Goal: Information Seeking & Learning: Learn about a topic

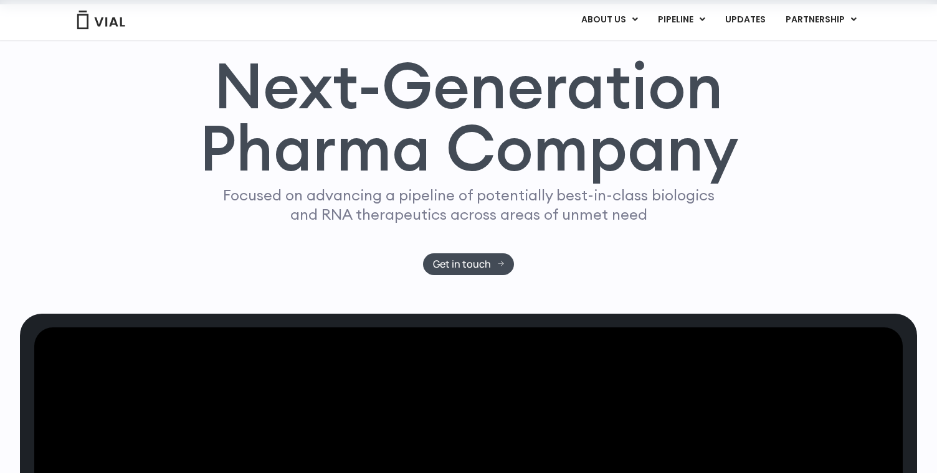
scroll to position [126, 0]
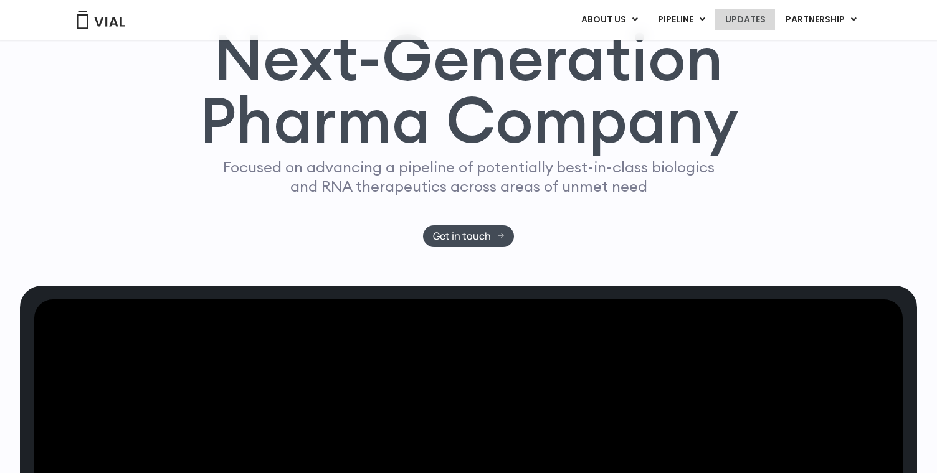
click at [743, 14] on link "UPDATES" at bounding box center [745, 19] width 60 height 21
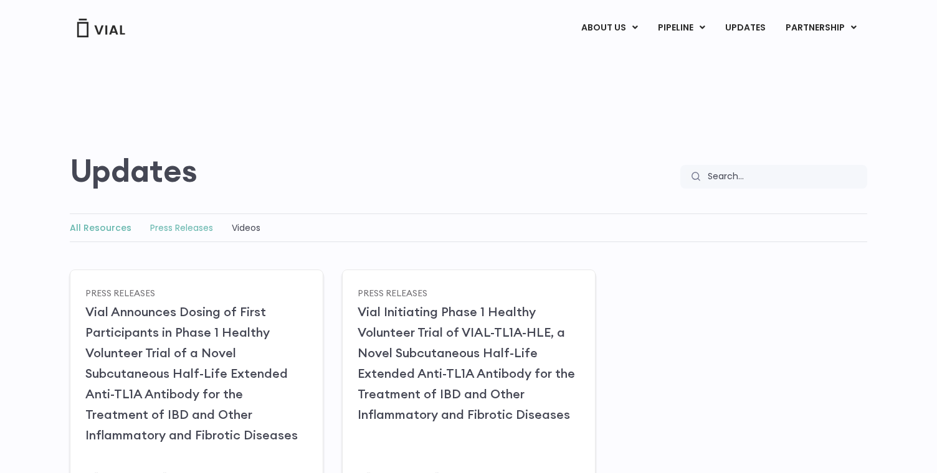
click at [194, 232] on link "Press Releases" at bounding box center [181, 228] width 63 height 12
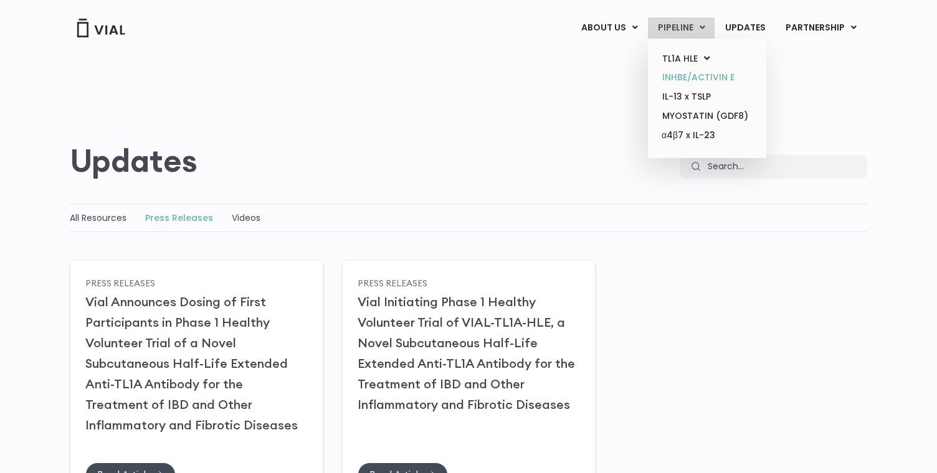
click at [678, 79] on link "INHBE/ACTIVIN E" at bounding box center [706, 77] width 109 height 19
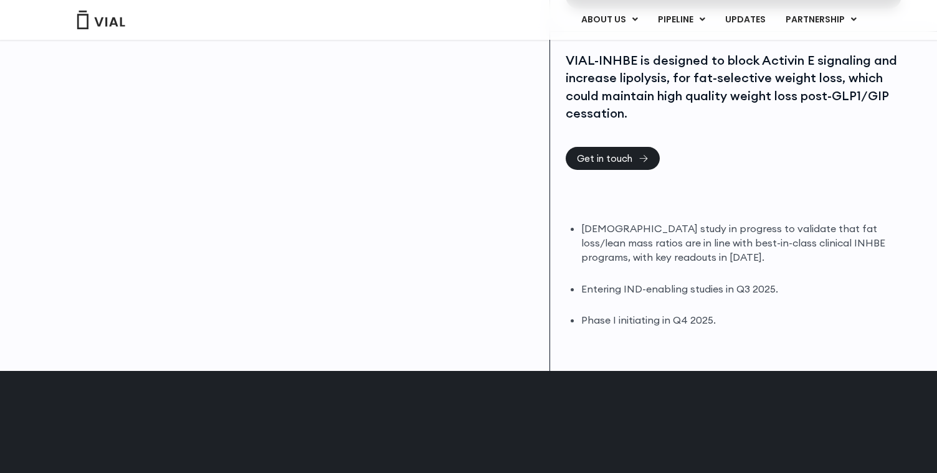
scroll to position [282, 0]
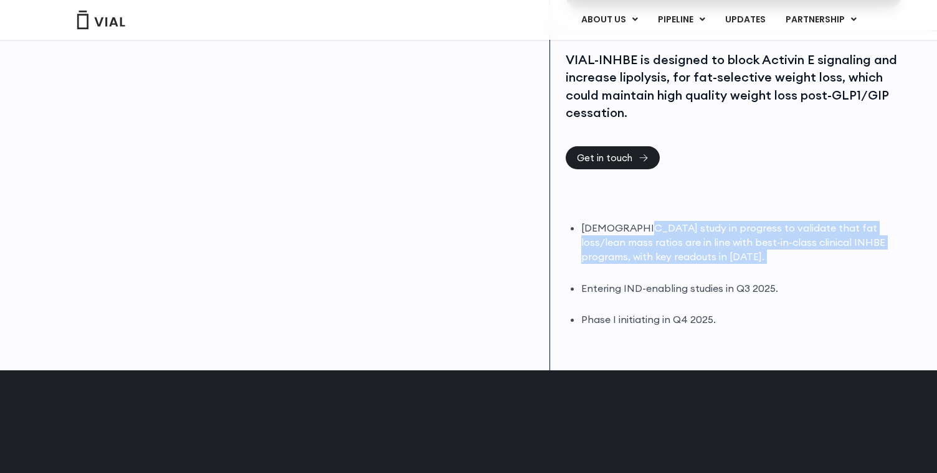
drag, startPoint x: 635, startPoint y: 227, endPoint x: 708, endPoint y: 265, distance: 82.8
click at [708, 265] on ul "DIO study in progress to validate that fat loss/lean mass ratios are in line wi…" at bounding box center [739, 274] width 317 height 106
drag, startPoint x: 592, startPoint y: 229, endPoint x: 687, endPoint y: 267, distance: 102.0
click at [687, 267] on ul "DIO study in progress to validate that fat loss/lean mass ratios are in line wi…" at bounding box center [739, 274] width 317 height 106
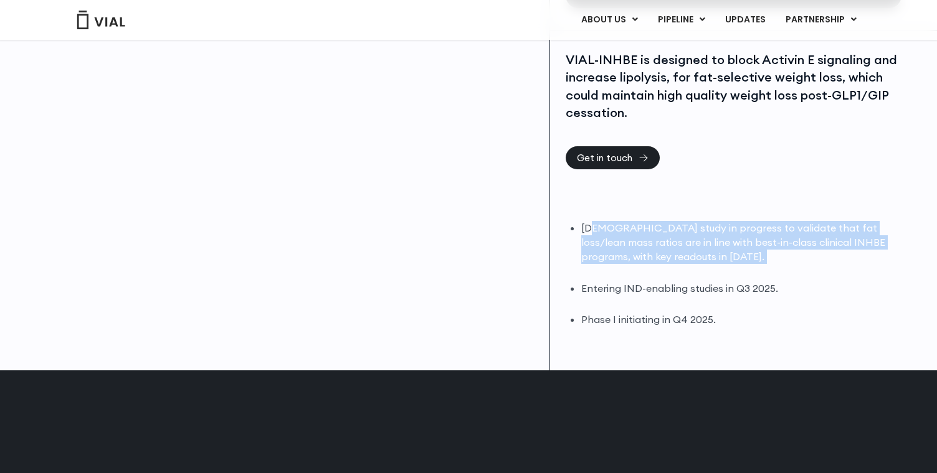
click at [687, 267] on ul "DIO study in progress to validate that fat loss/lean mass ratios are in line wi…" at bounding box center [739, 274] width 317 height 106
drag, startPoint x: 687, startPoint y: 267, endPoint x: 565, endPoint y: 225, distance: 128.4
click at [566, 225] on div "DIO study in progress to validate that fat loss/lean mass ratios are in line wi…" at bounding box center [732, 274] width 333 height 106
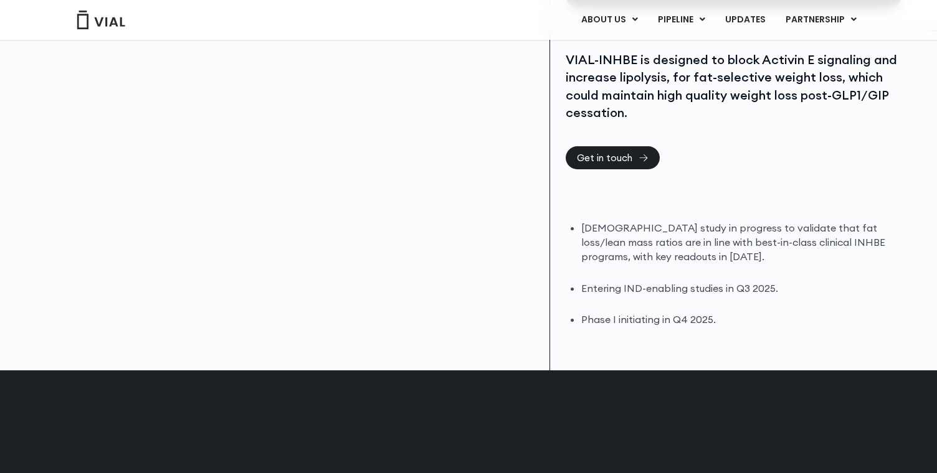
click at [582, 255] on li "DIO study in progress to validate that fat loss/lean mass ratios are in line wi…" at bounding box center [739, 242] width 317 height 43
drag, startPoint x: 783, startPoint y: 289, endPoint x: 573, endPoint y: 295, distance: 210.0
click at [581, 295] on li "Entering IND-enabling studies in Q3 2025." at bounding box center [739, 289] width 317 height 14
drag, startPoint x: 734, startPoint y: 318, endPoint x: 564, endPoint y: 308, distance: 169.7
click at [564, 308] on div "VIAL-INHBE is designed to block Activin E signaling and increase lipolysis, for…" at bounding box center [733, 201] width 367 height 340
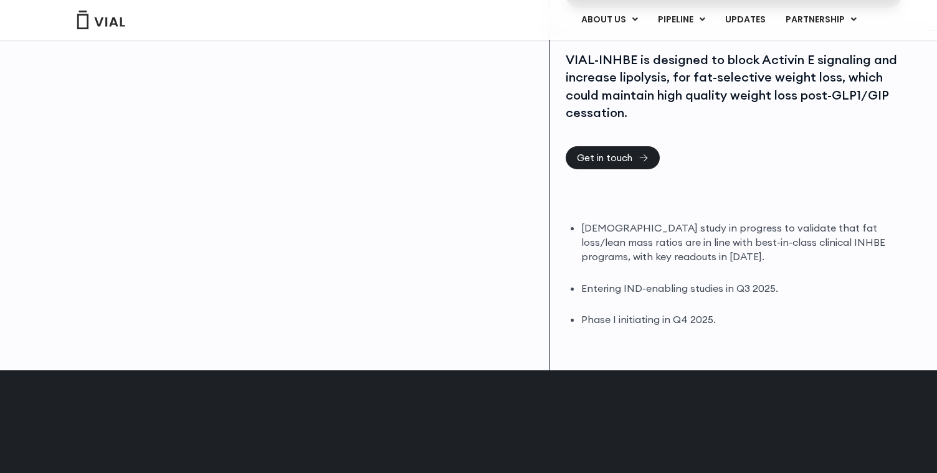
click at [622, 227] on li "DIO study in progress to validate that fat loss/lean mass ratios are in line wi…" at bounding box center [739, 242] width 317 height 43
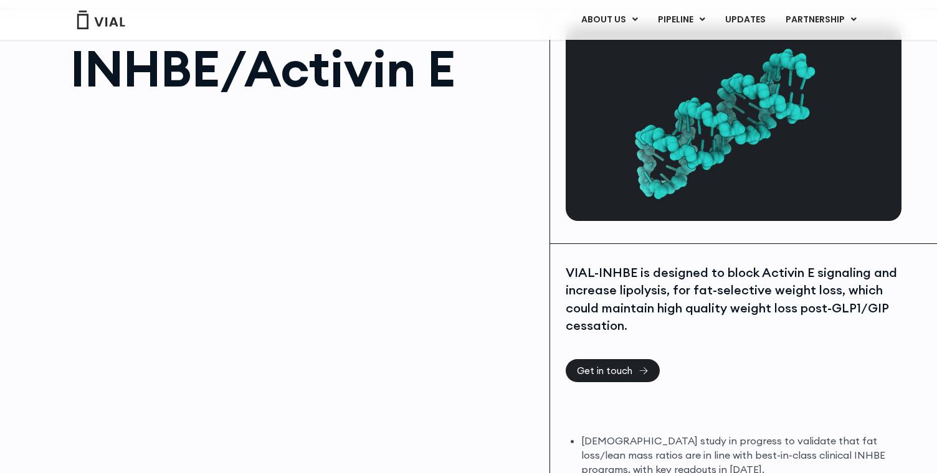
scroll to position [0, 0]
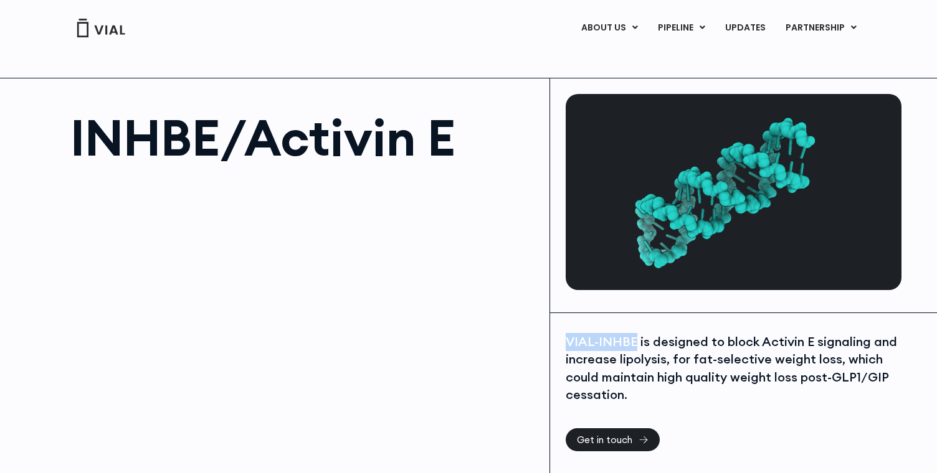
drag, startPoint x: 635, startPoint y: 343, endPoint x: 557, endPoint y: 339, distance: 78.6
copy div "VIAL-INHBE"
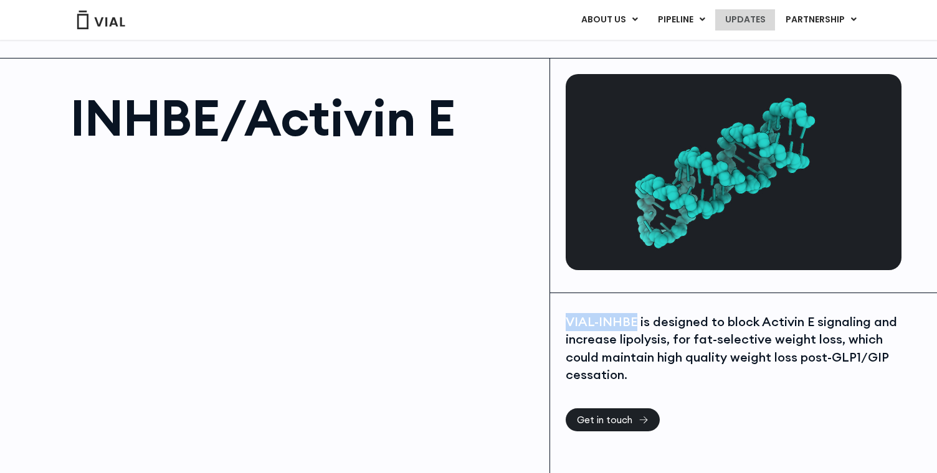
click at [753, 21] on link "UPDATES" at bounding box center [745, 19] width 60 height 21
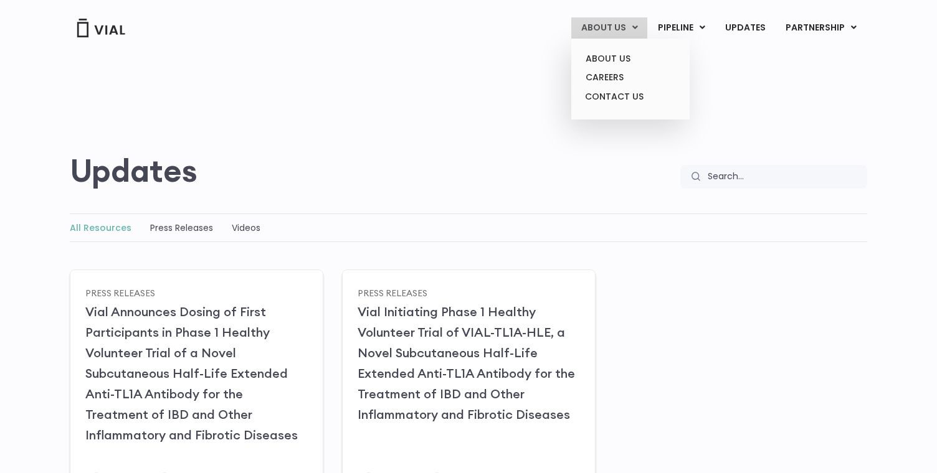
click at [614, 26] on link "ABOUT US" at bounding box center [609, 27] width 76 height 21
click at [608, 59] on link "ABOUT US" at bounding box center [630, 58] width 109 height 19
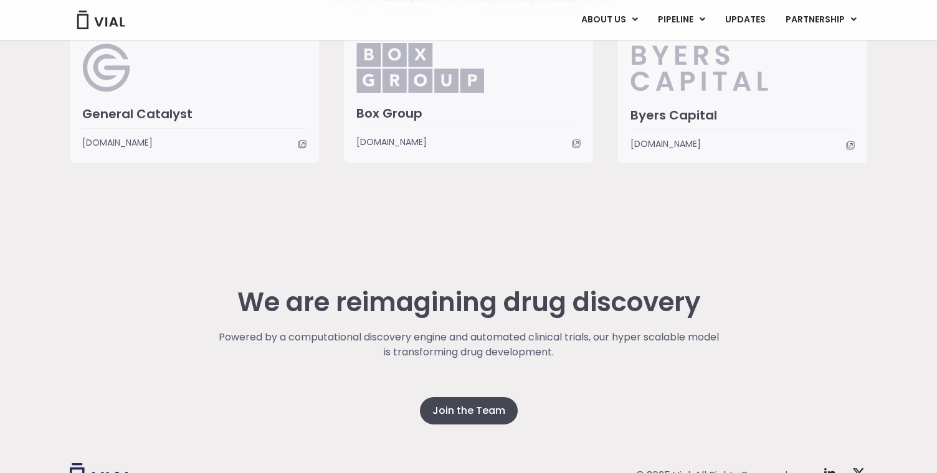
scroll to position [3178, 0]
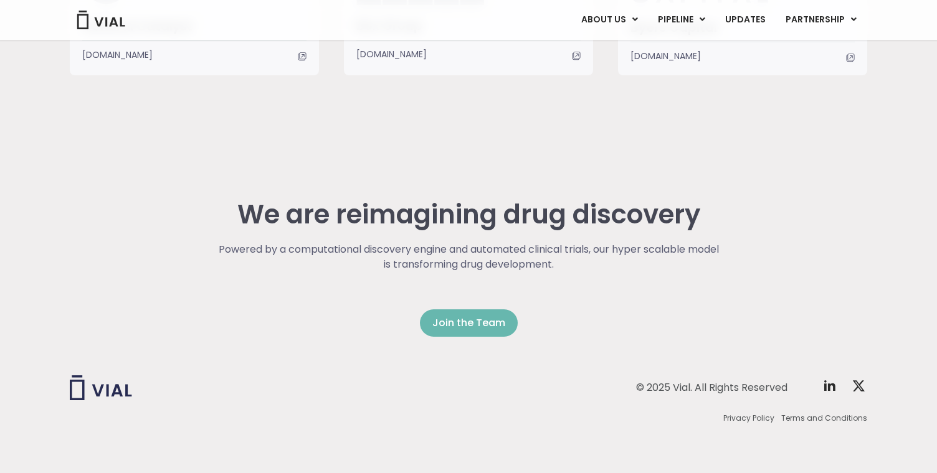
click at [477, 318] on span "Join the Team" at bounding box center [468, 323] width 73 height 15
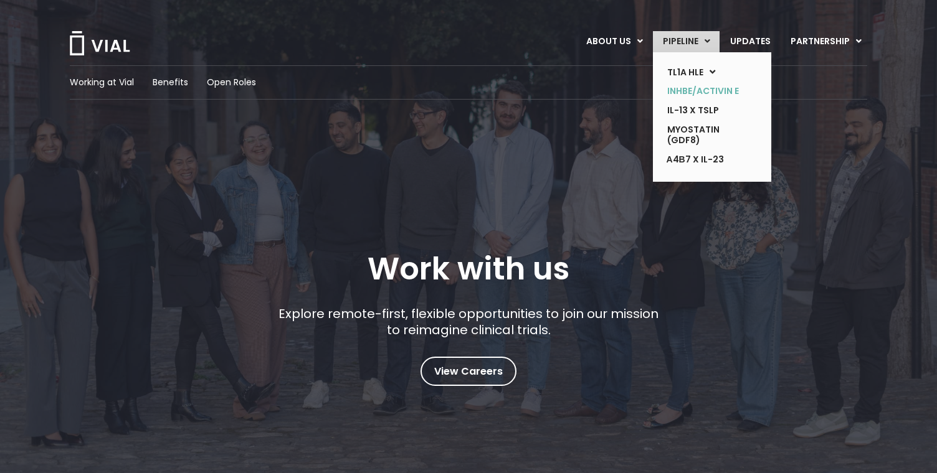
click at [672, 91] on link "INHBE/ACTIVIN E" at bounding box center [702, 91] width 91 height 19
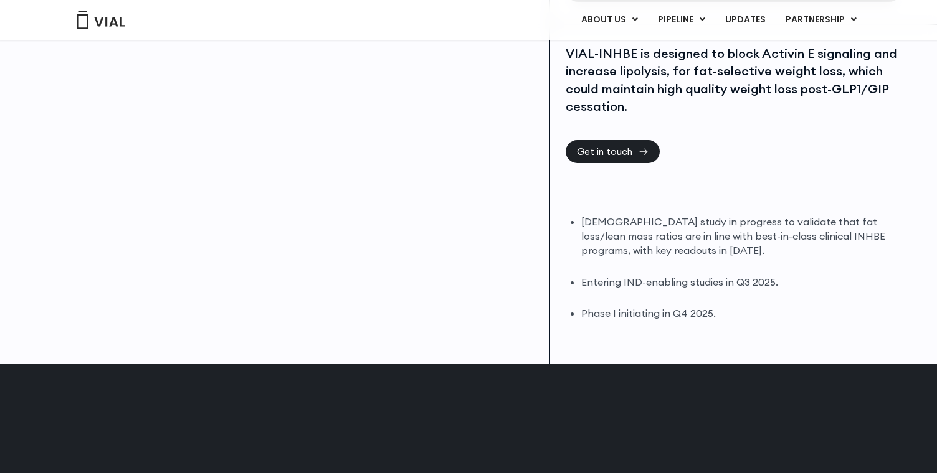
scroll to position [288, 0]
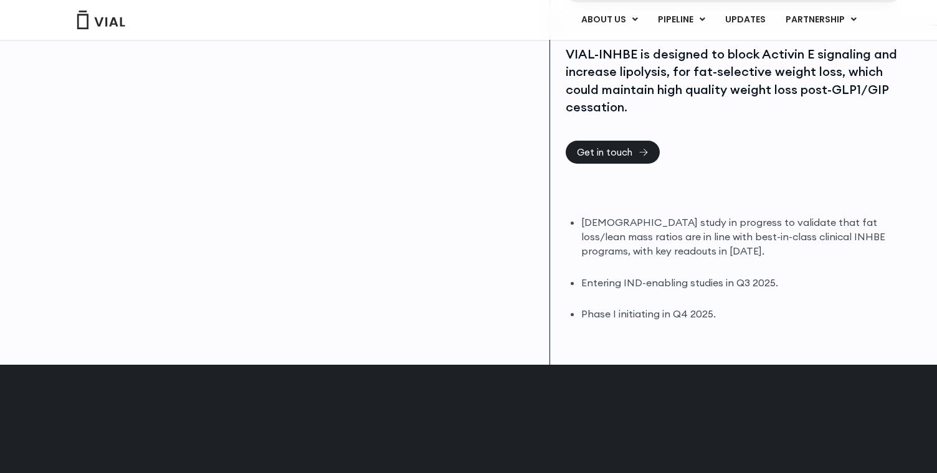
click at [690, 280] on li "Entering IND-enabling studies in Q3 2025." at bounding box center [739, 283] width 317 height 14
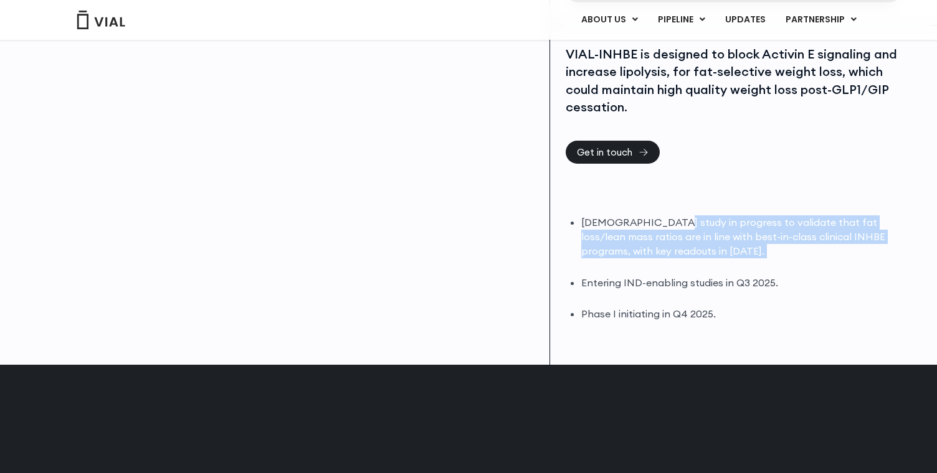
drag, startPoint x: 663, startPoint y: 222, endPoint x: 690, endPoint y: 262, distance: 48.0
click at [690, 262] on ul "DIO study in progress to validate that fat loss/lean mass ratios are in line wi…" at bounding box center [739, 269] width 317 height 106
drag, startPoint x: 614, startPoint y: 216, endPoint x: 698, endPoint y: 268, distance: 98.7
click at [698, 268] on ul "DIO study in progress to validate that fat loss/lean mass ratios are in line wi…" at bounding box center [739, 269] width 317 height 106
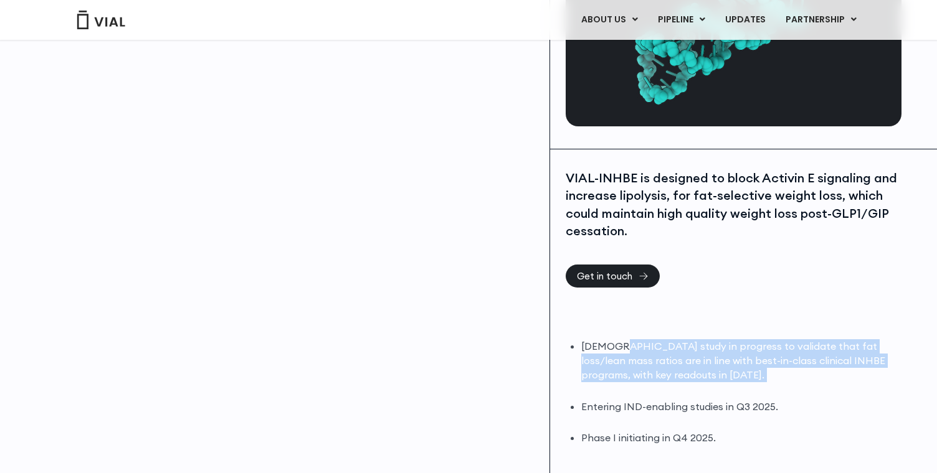
scroll to position [0, 0]
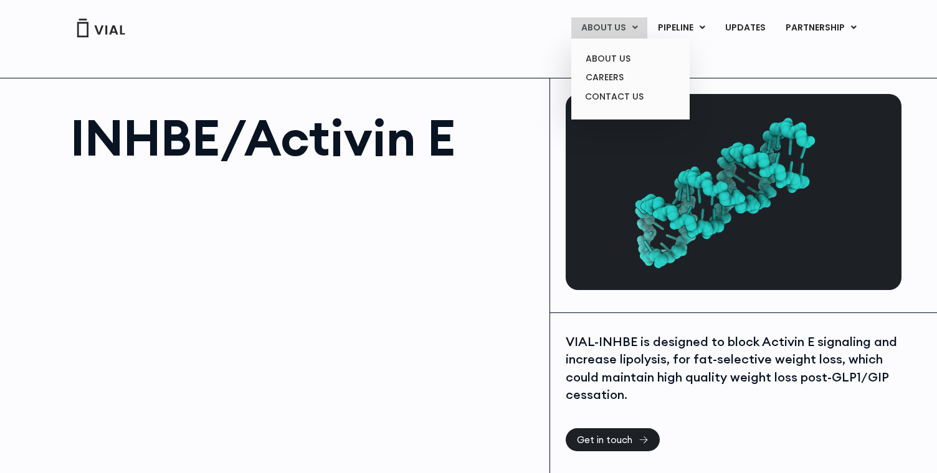
click at [615, 24] on link "ABOUT US" at bounding box center [609, 27] width 76 height 21
click at [603, 60] on link "ABOUT US" at bounding box center [630, 58] width 109 height 19
